Goal: Find specific page/section: Find specific page/section

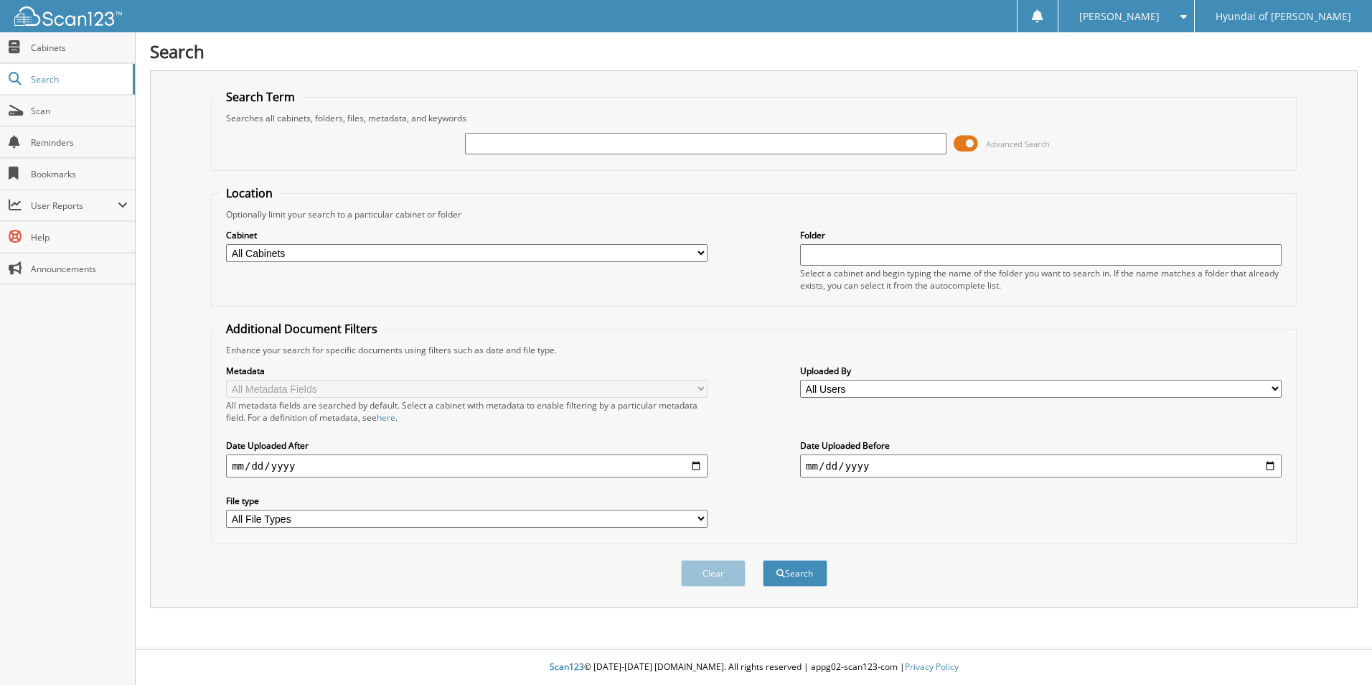
click at [705, 144] on input "text" at bounding box center [706, 144] width 482 height 22
type input "66760"
click at [763, 560] on button "Search" at bounding box center [795, 573] width 65 height 27
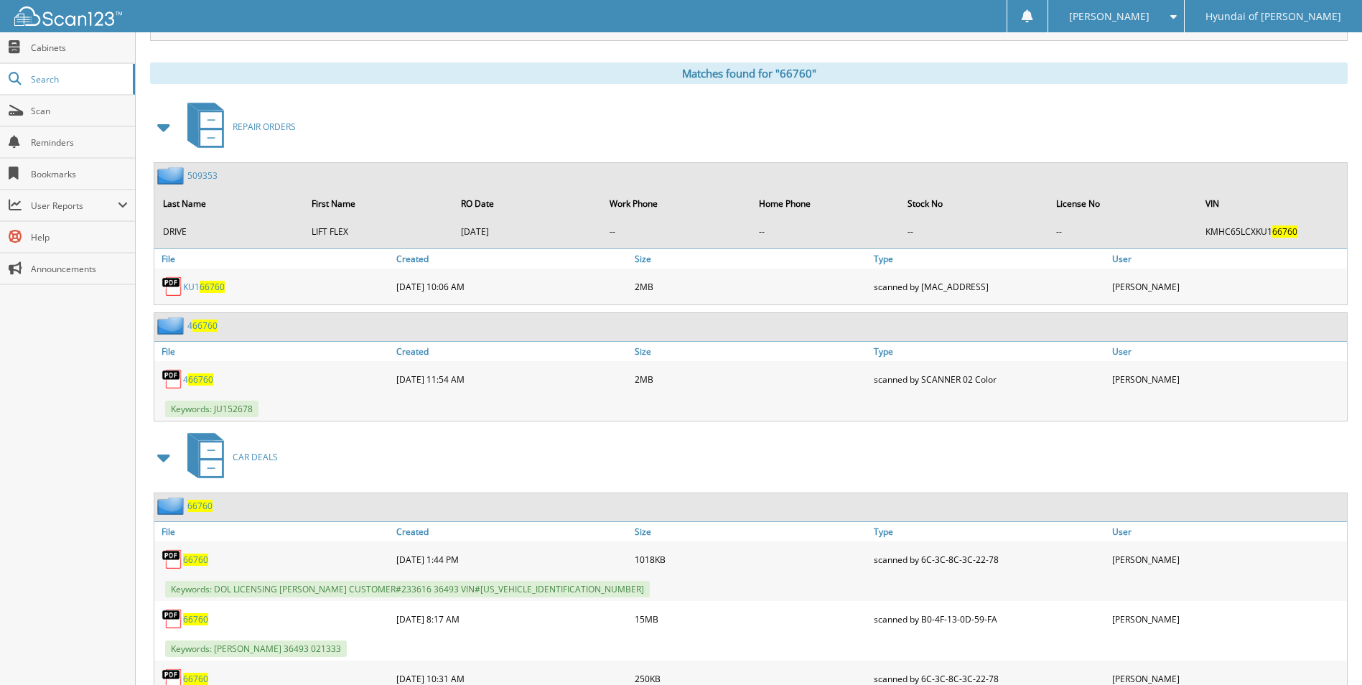
scroll to position [646, 0]
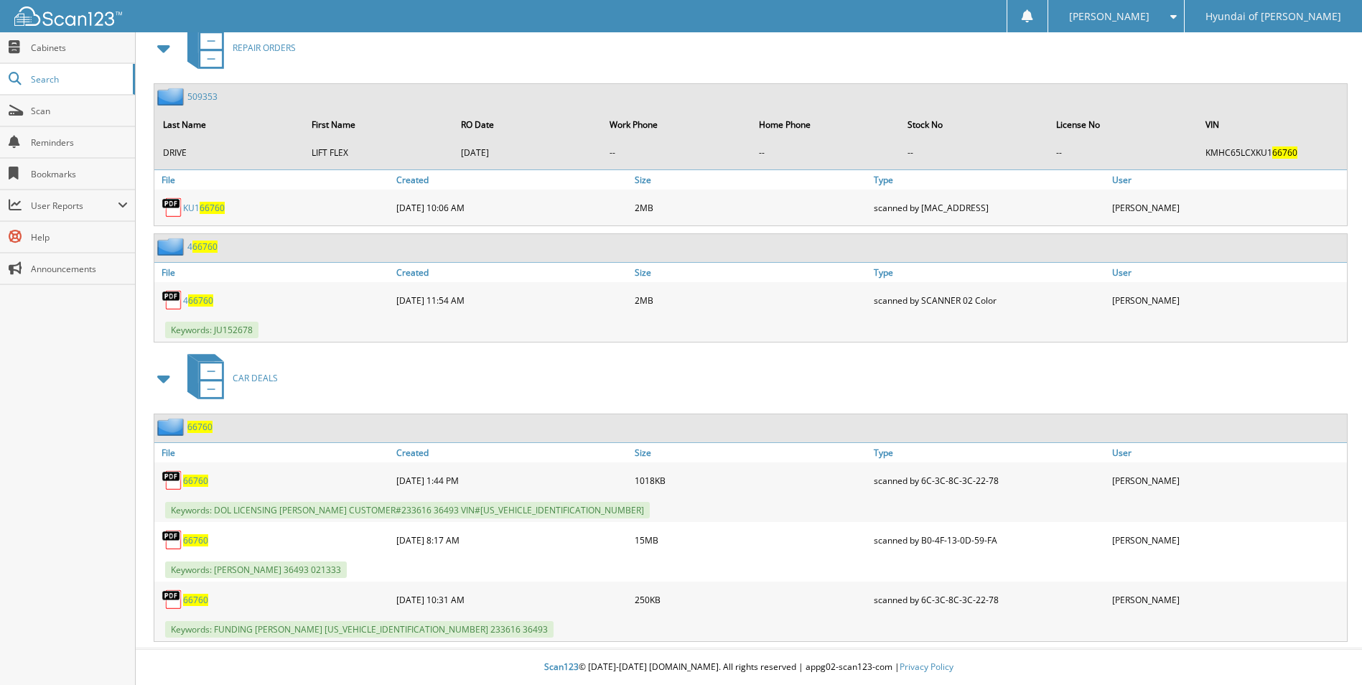
click at [196, 543] on span "66760" at bounding box center [195, 540] width 25 height 12
